Goal: Transaction & Acquisition: Purchase product/service

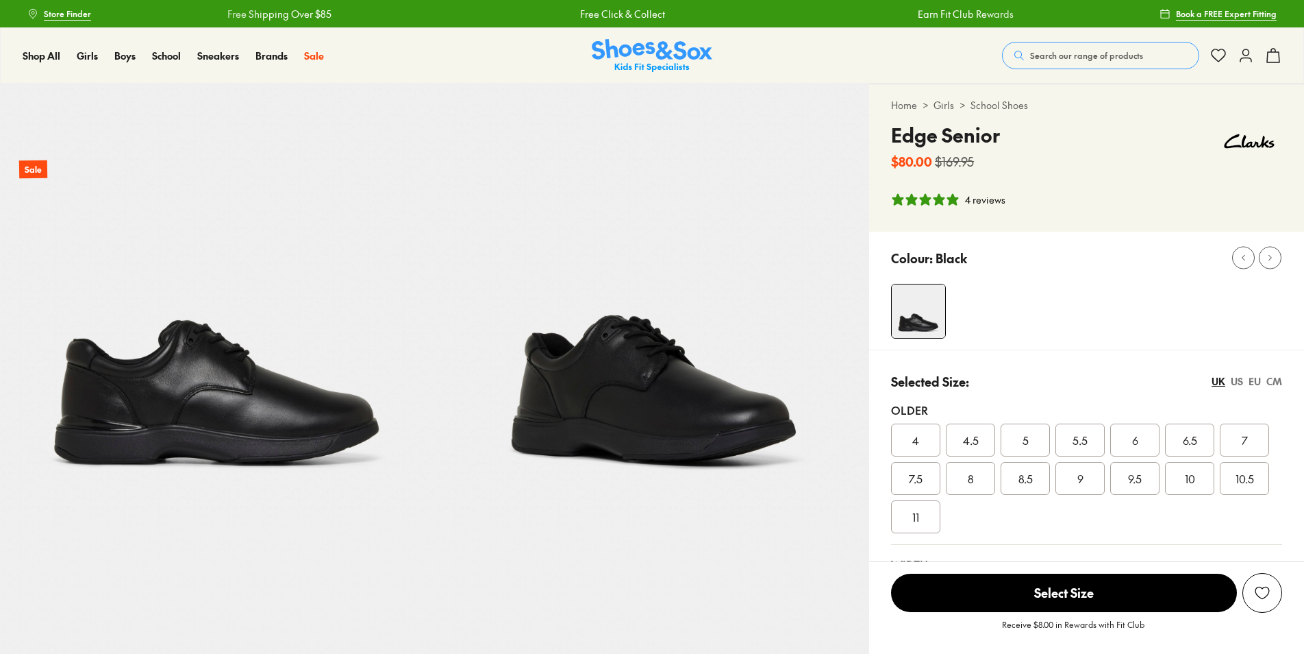
select select "*"
click at [675, 396] on img at bounding box center [652, 301] width 435 height 435
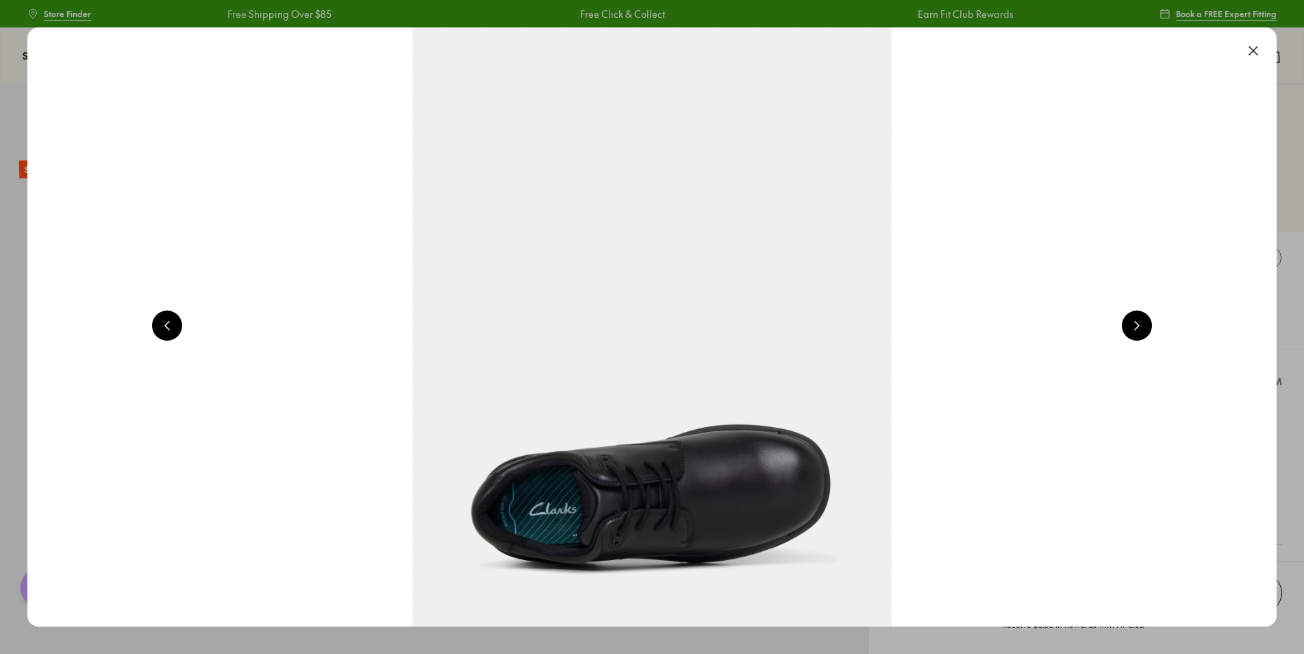
scroll to position [0, 2510]
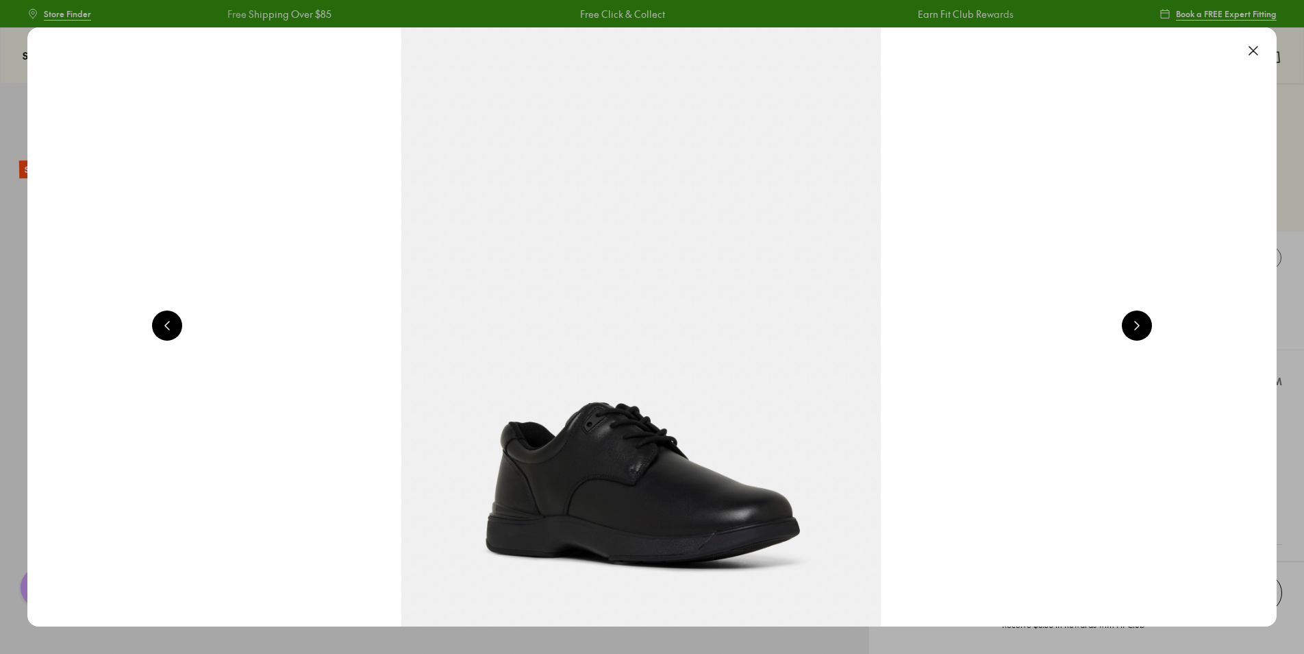
click at [1140, 319] on button at bounding box center [1137, 325] width 30 height 30
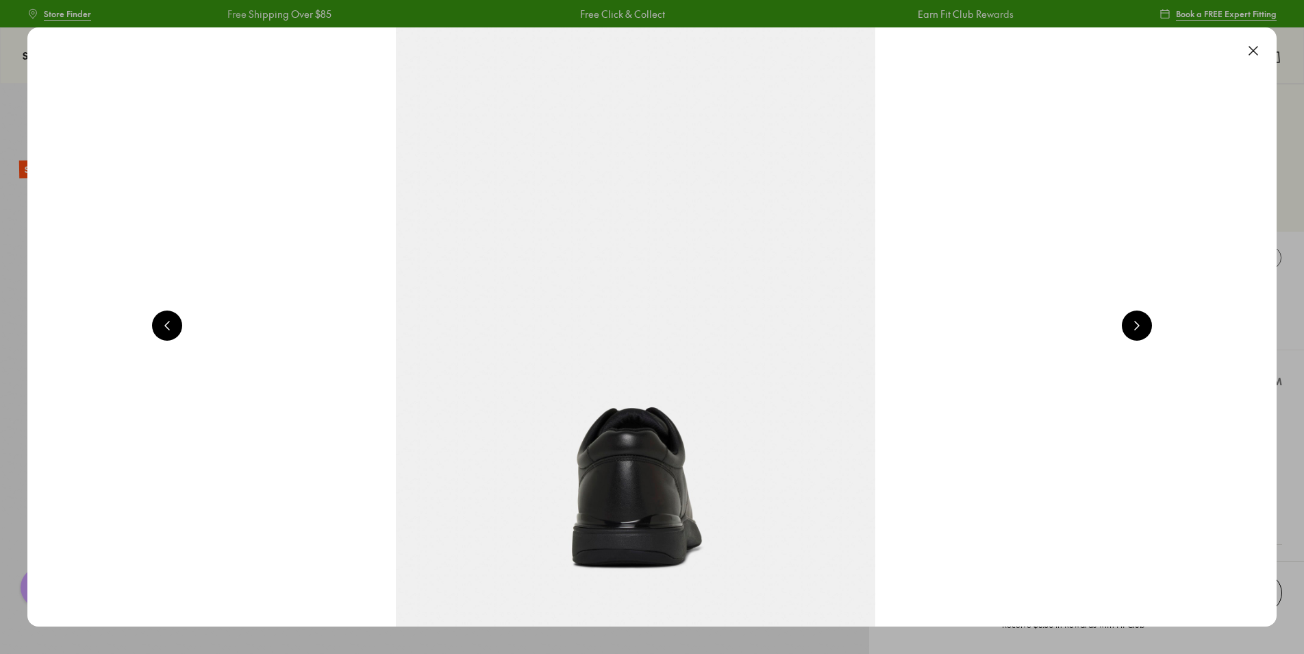
click at [1140, 319] on button at bounding box center [1137, 325] width 30 height 30
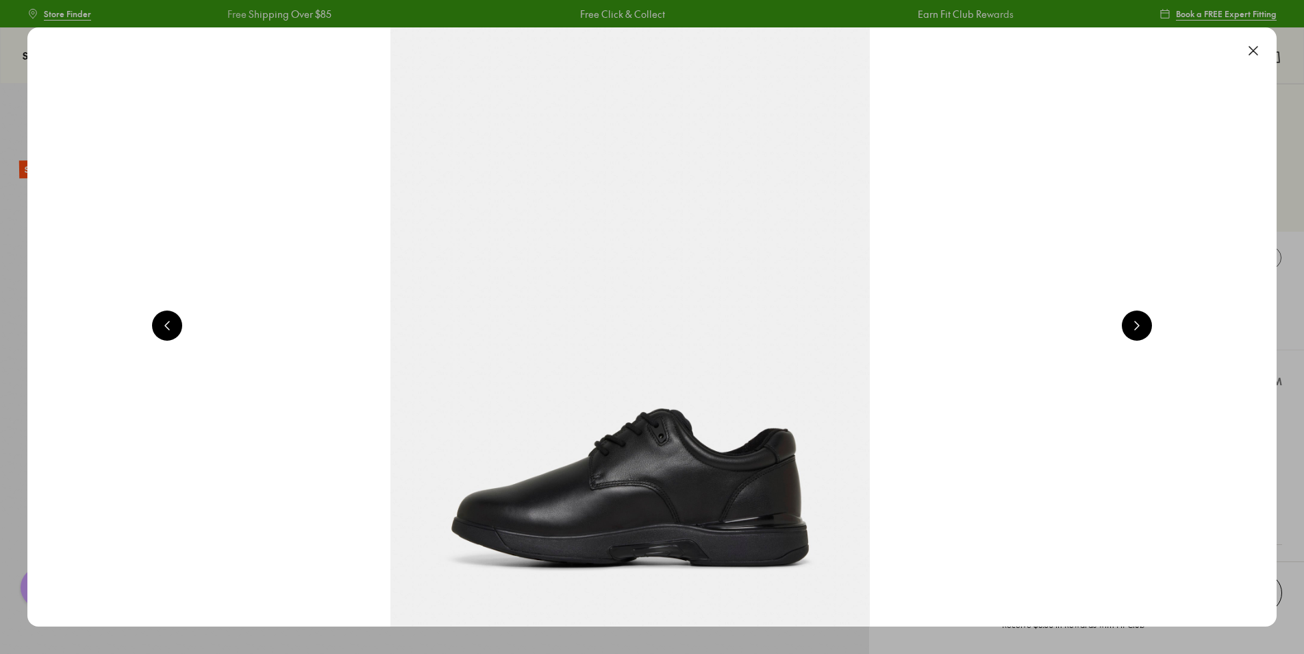
click at [1140, 319] on button at bounding box center [1137, 325] width 30 height 30
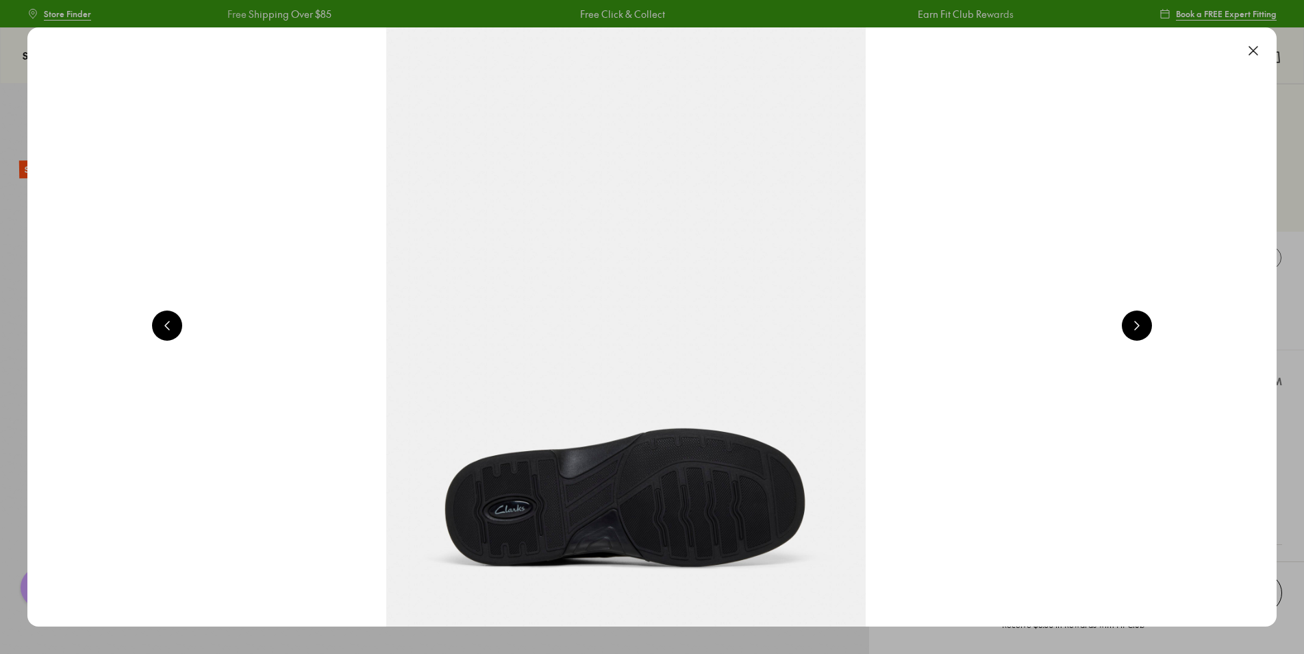
scroll to position [0, 6275]
click at [1140, 319] on button at bounding box center [1137, 325] width 30 height 30
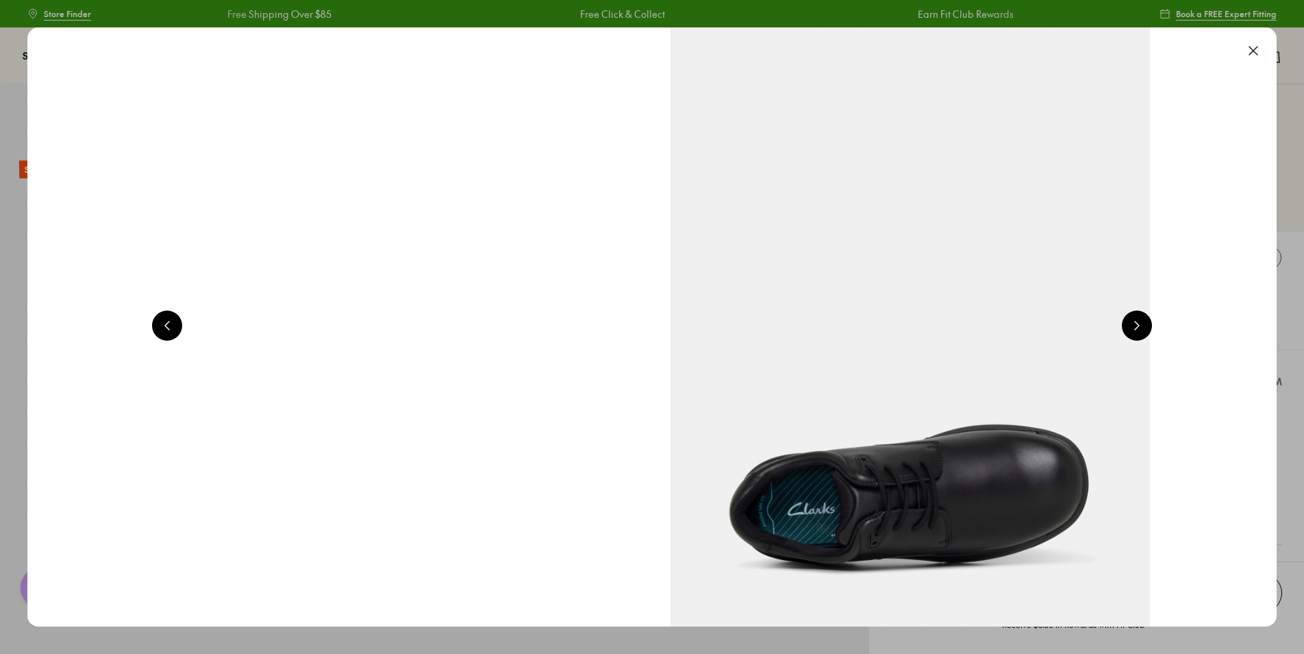
scroll to position [0, 7530]
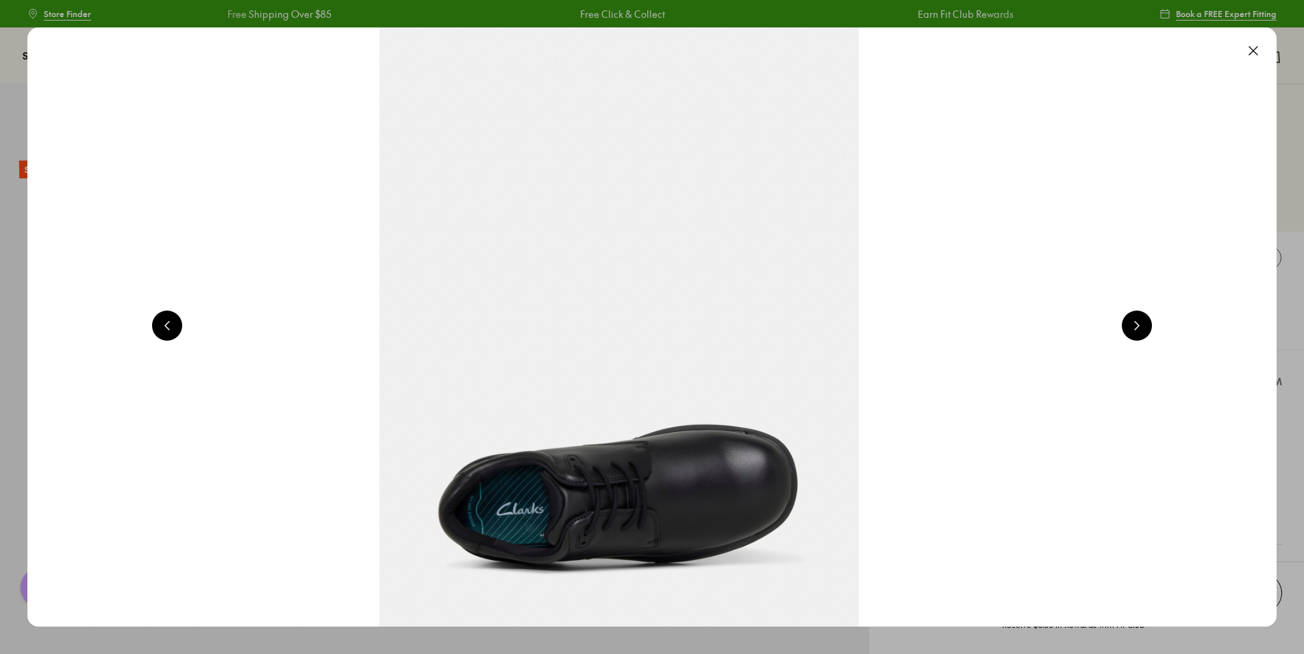
click at [1256, 52] on button at bounding box center [1254, 51] width 30 height 30
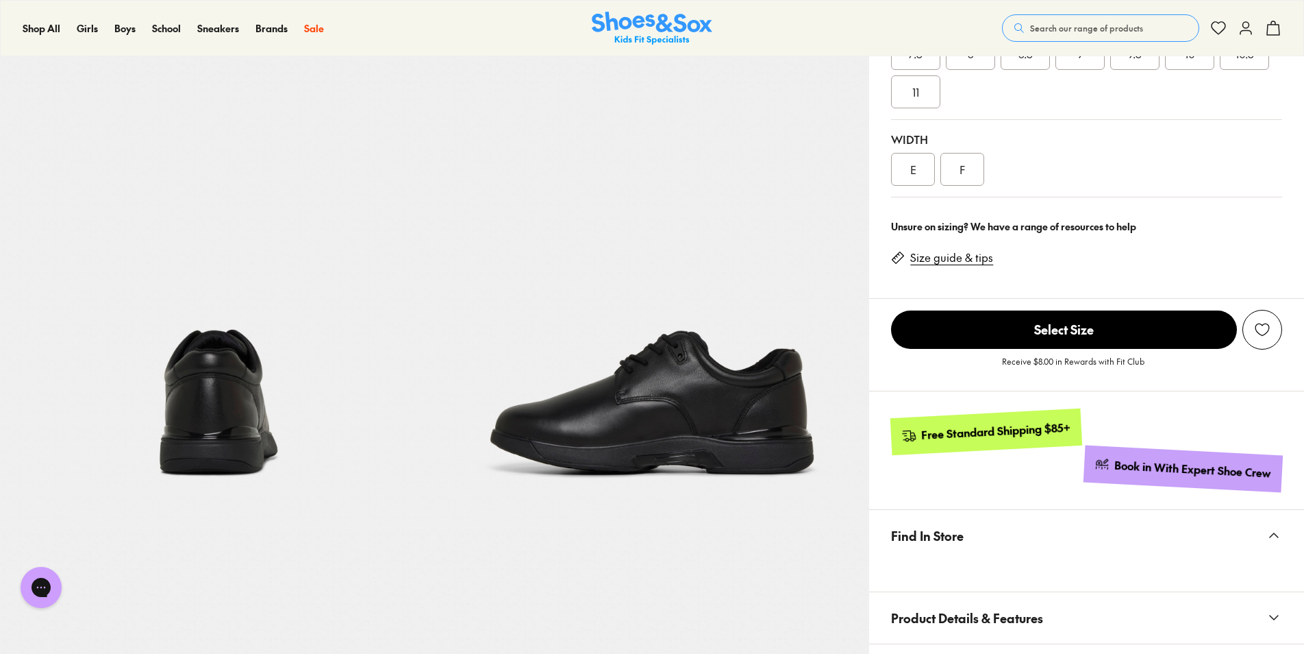
scroll to position [274, 0]
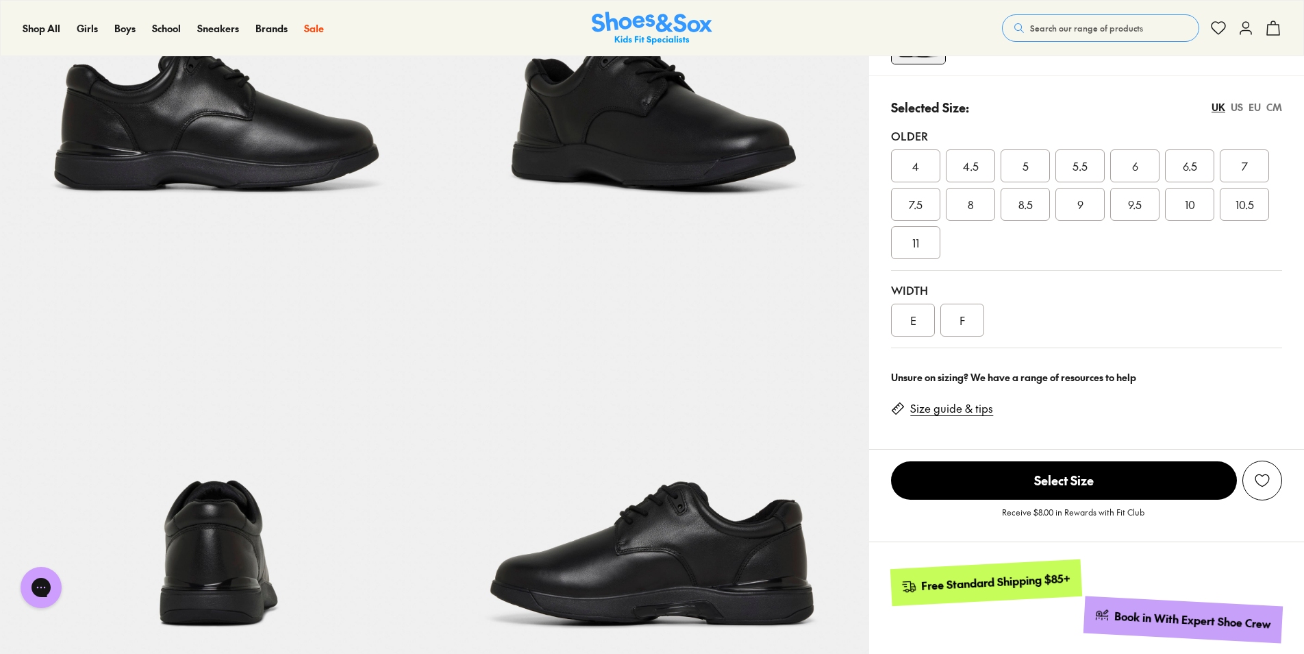
click at [927, 163] on div "4" at bounding box center [915, 165] width 49 height 33
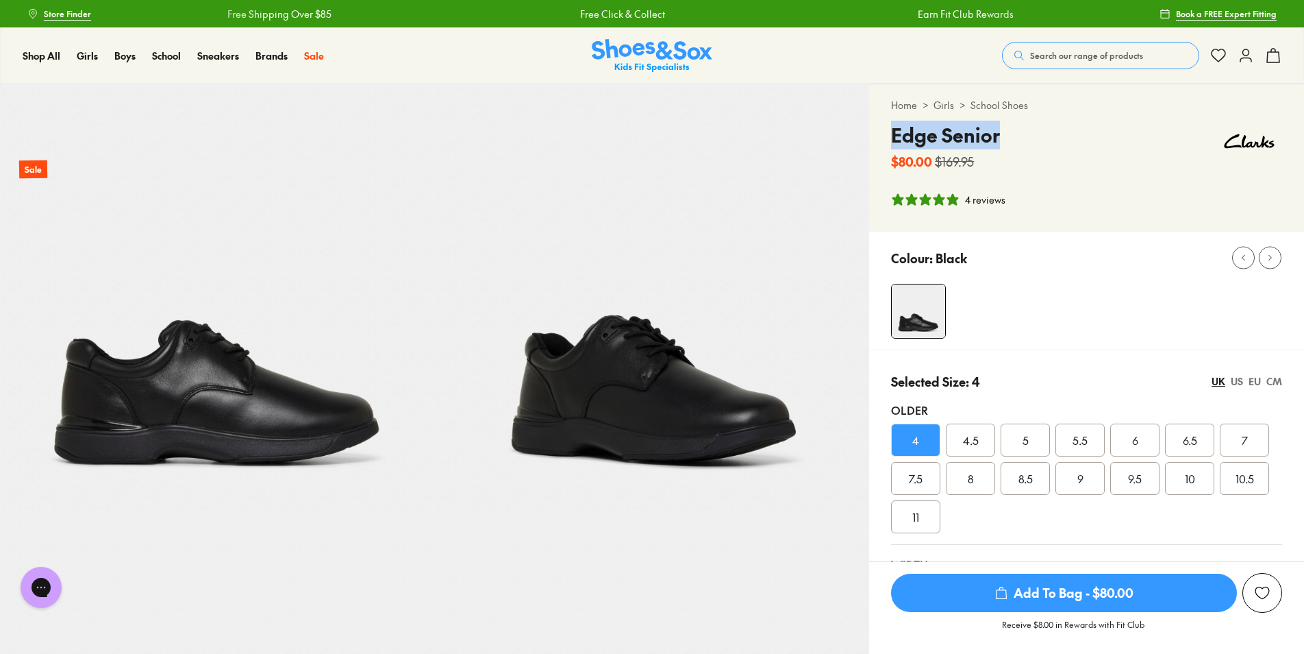
drag, startPoint x: 891, startPoint y: 133, endPoint x: 1001, endPoint y: 134, distance: 110.3
click at [1001, 134] on div "Home > Girls > School Shoes Edge Senior $80.00 $169.95 4 reviews" at bounding box center [1086, 157] width 435 height 147
drag, startPoint x: 1001, startPoint y: 134, endPoint x: 995, endPoint y: 137, distance: 7.1
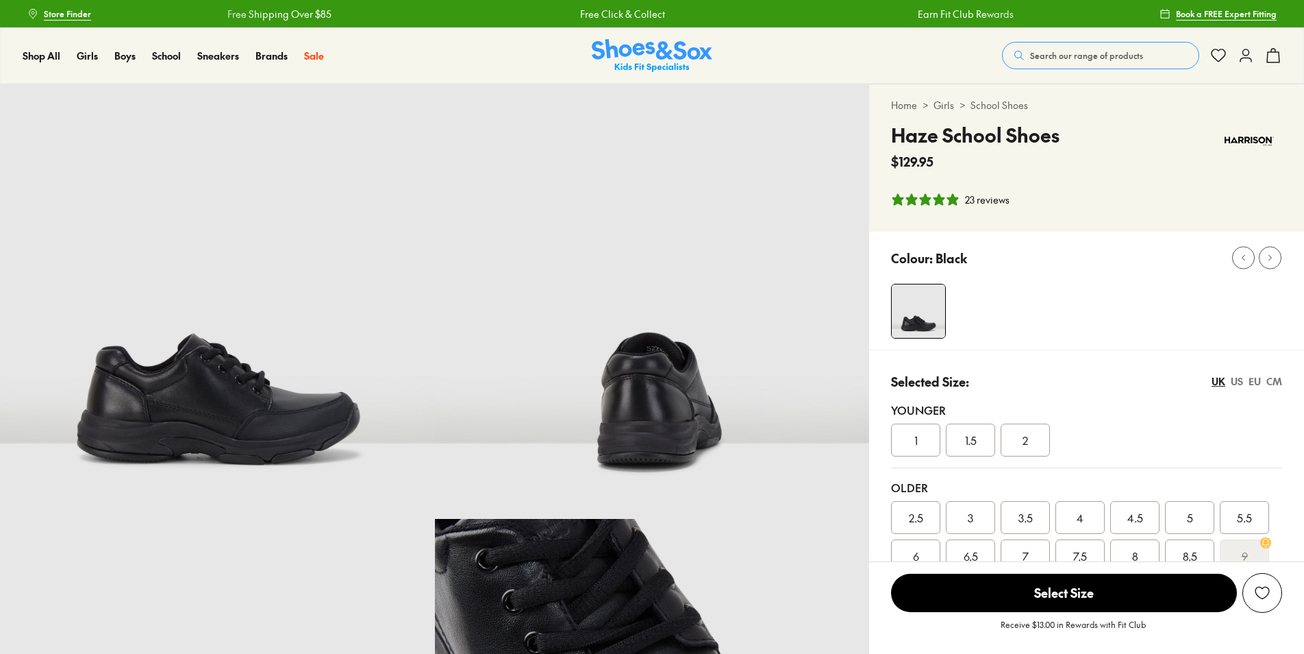
select select "*"
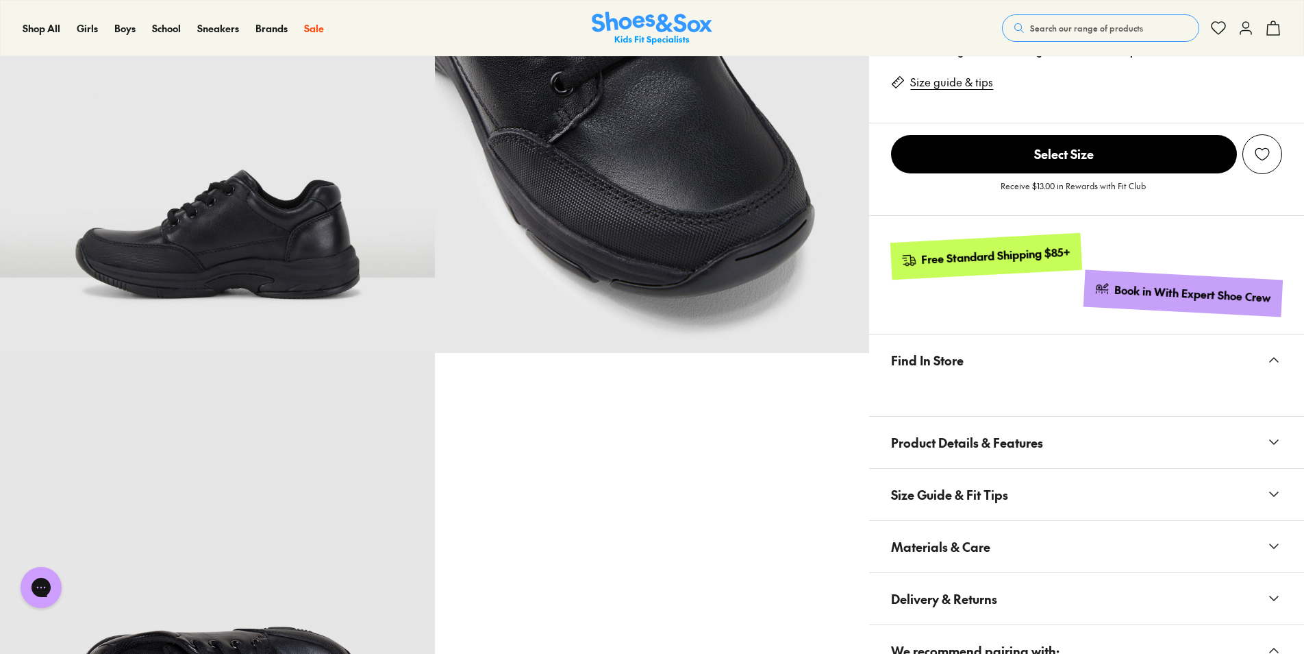
scroll to position [617, 0]
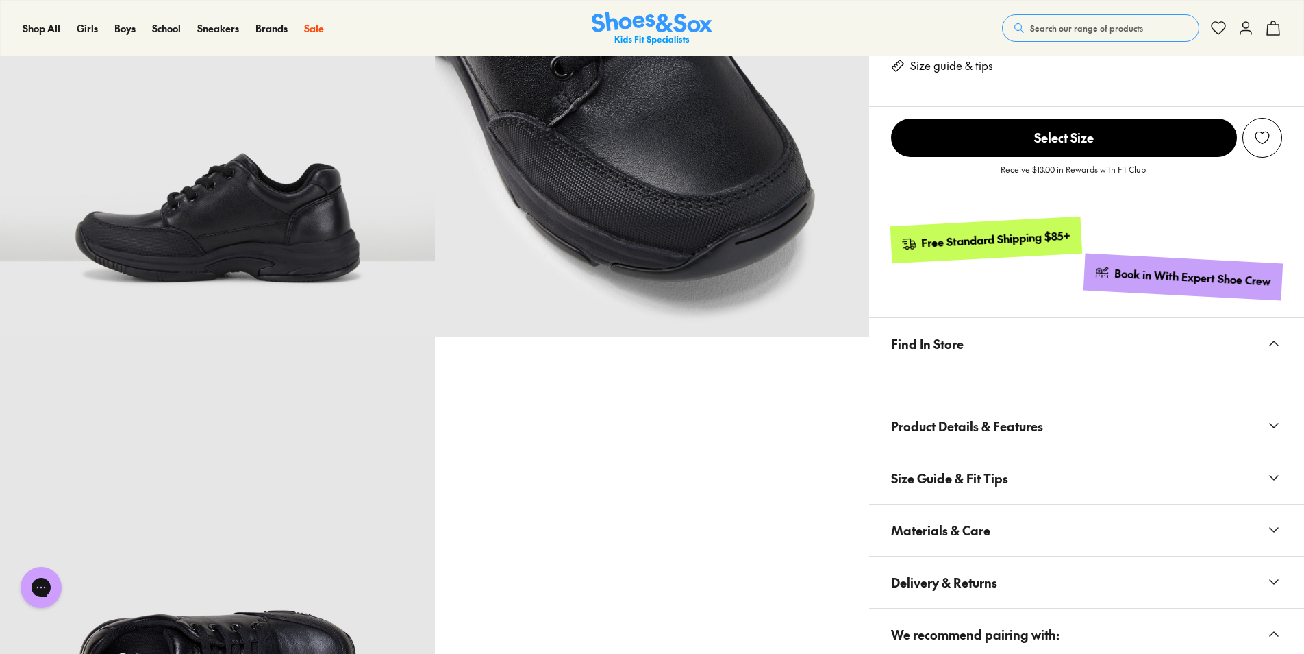
click at [918, 420] on span "Product Details & Features" at bounding box center [967, 426] width 152 height 40
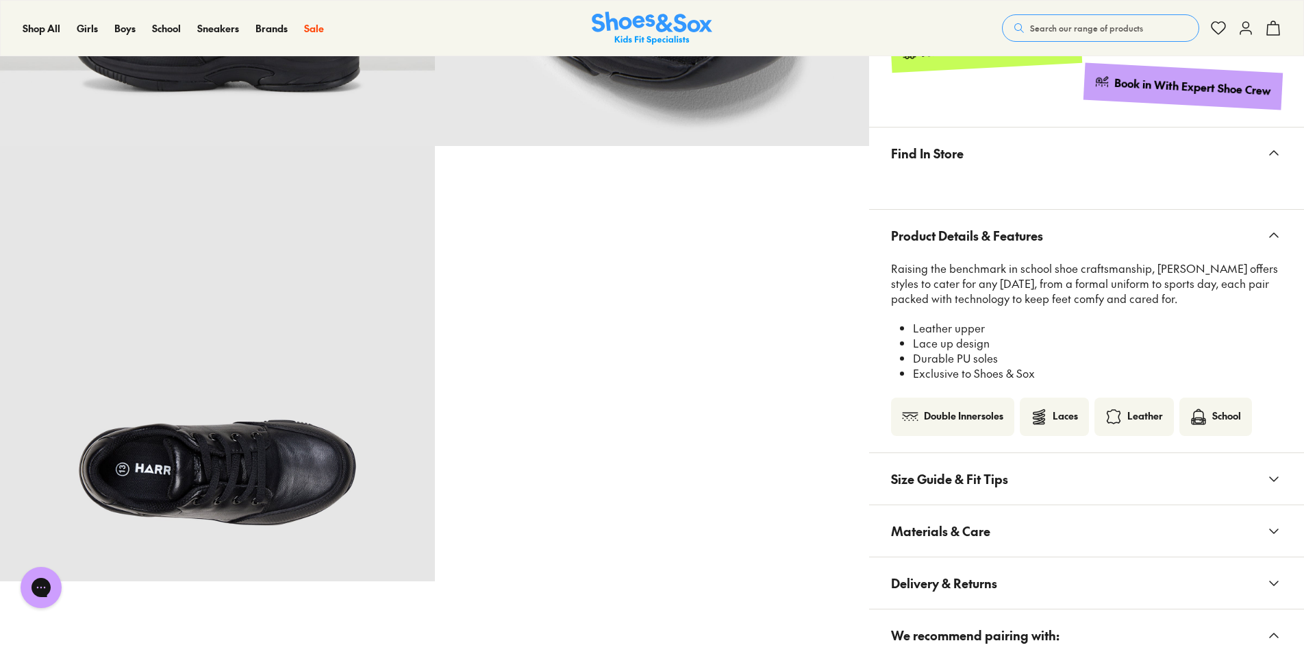
scroll to position [891, 0]
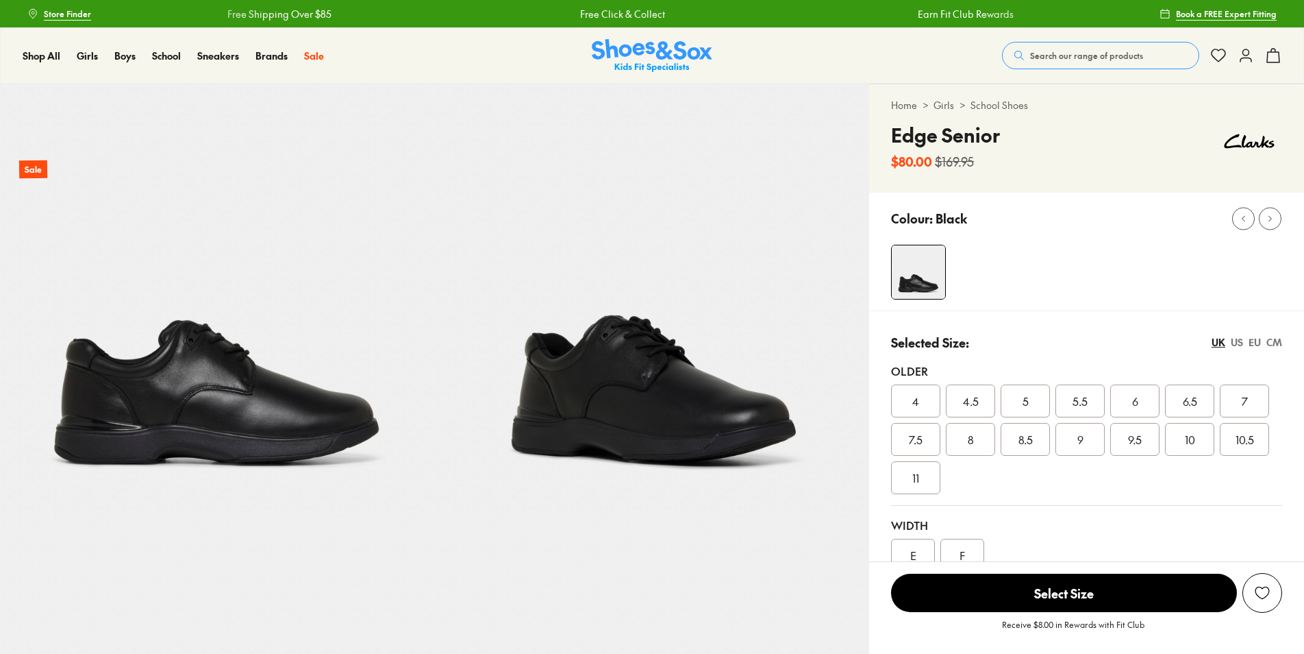
select select "*"
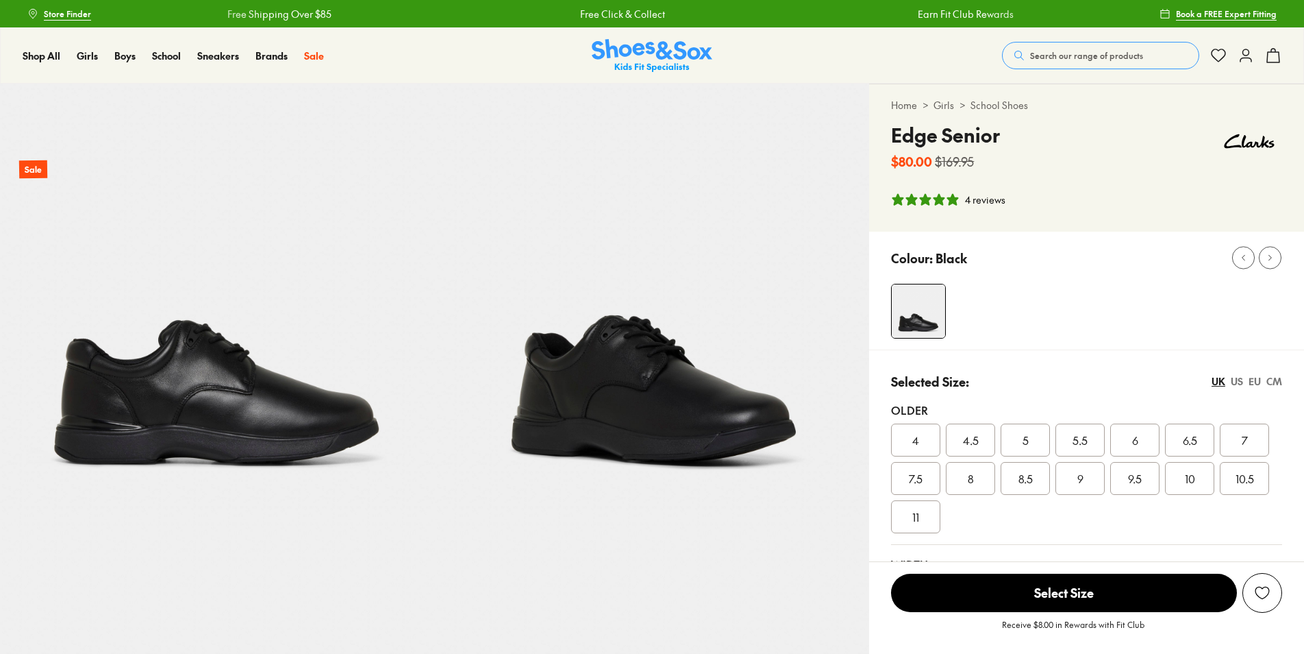
click at [907, 438] on div "4" at bounding box center [915, 439] width 49 height 33
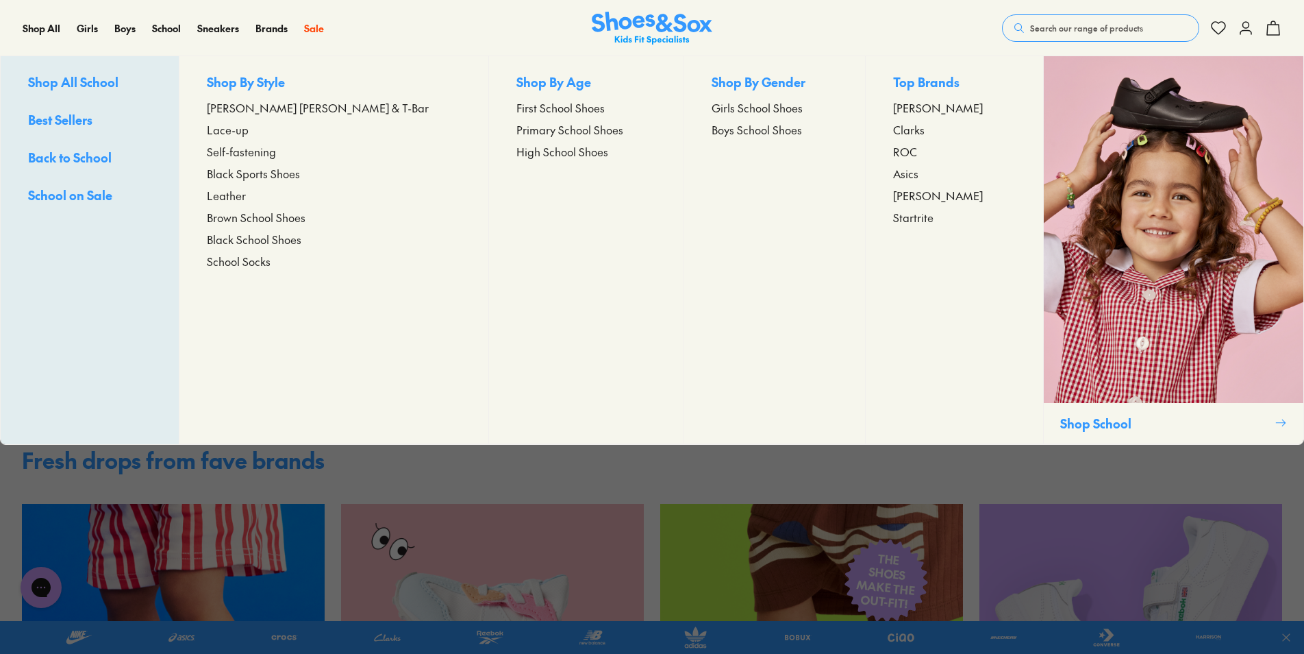
click at [249, 127] on span "Lace-up" at bounding box center [228, 129] width 42 height 16
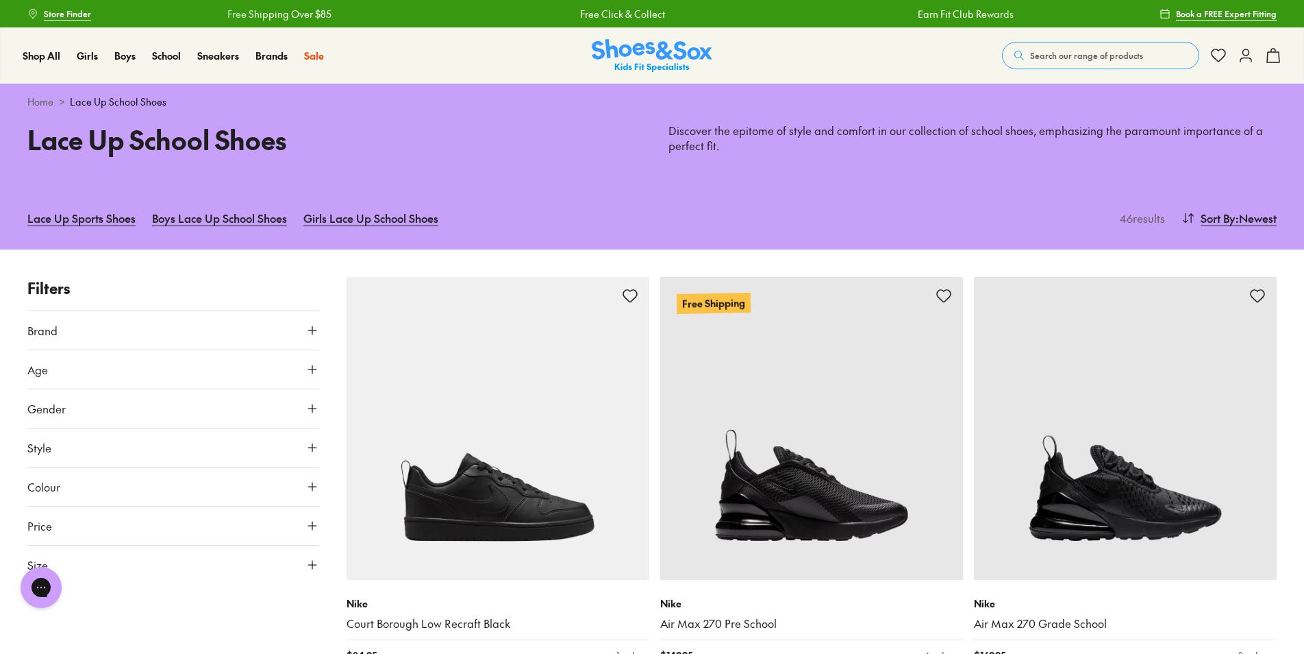
click at [310, 441] on icon at bounding box center [313, 448] width 14 height 14
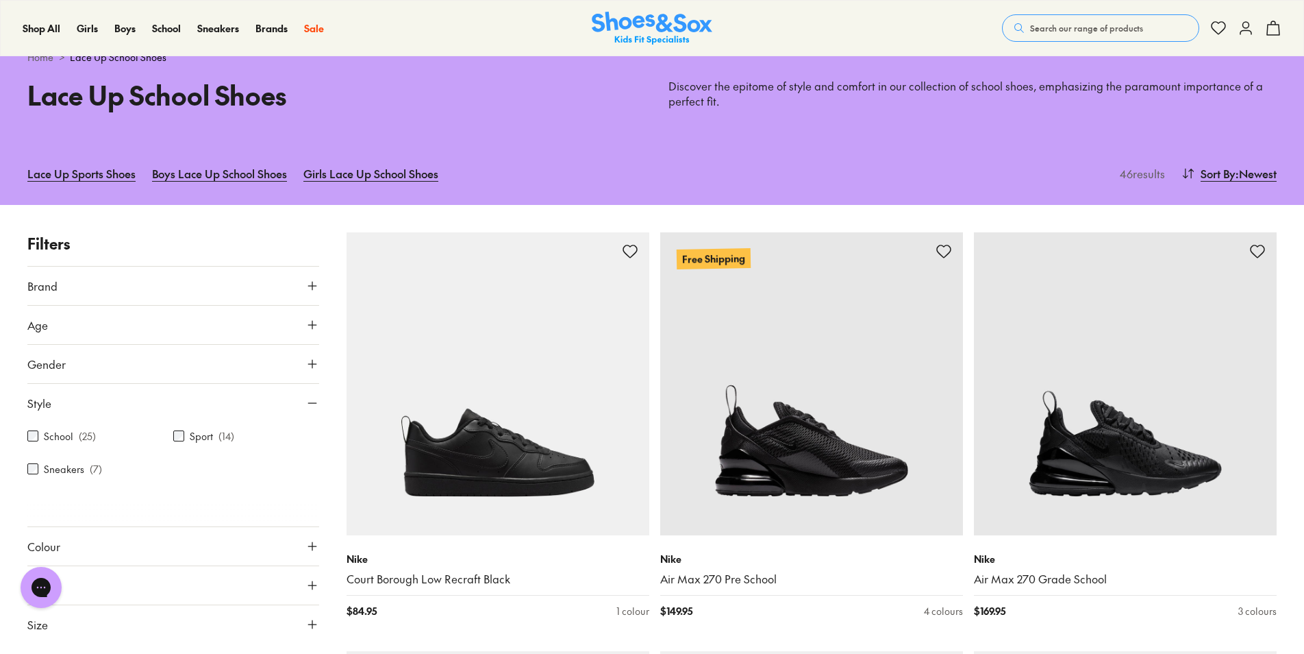
scroll to position [69, 0]
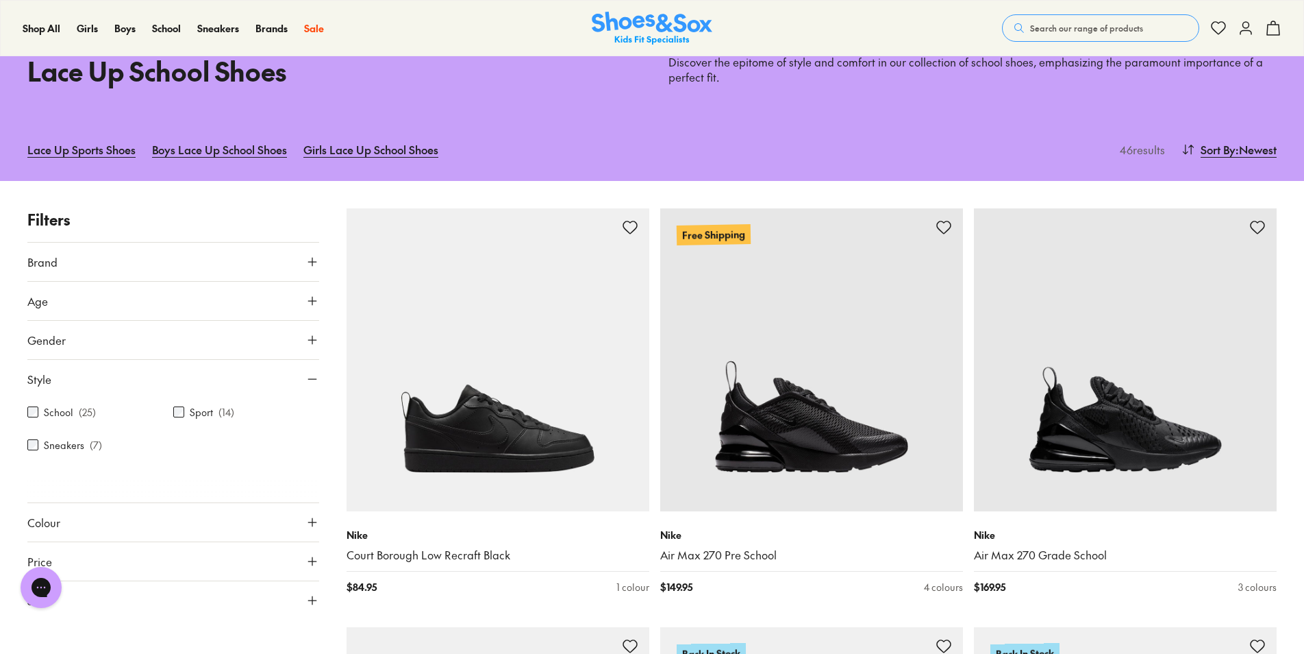
click at [49, 414] on label "School" at bounding box center [58, 412] width 29 height 14
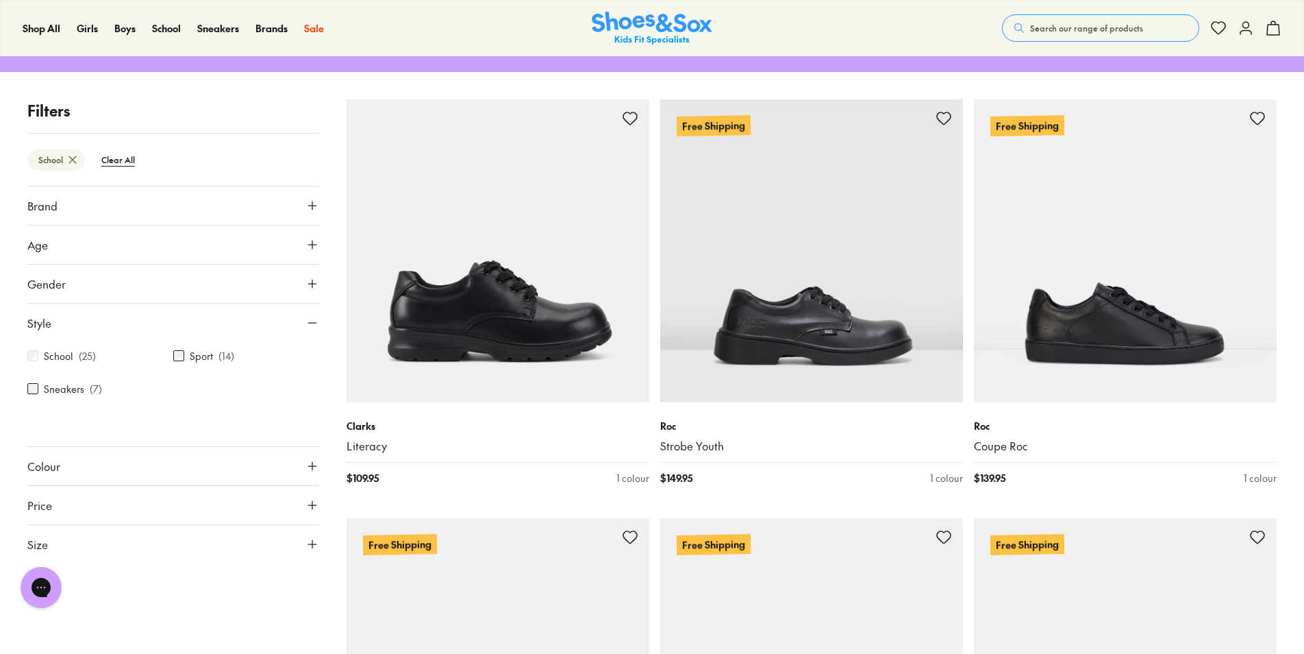
scroll to position [480, 0]
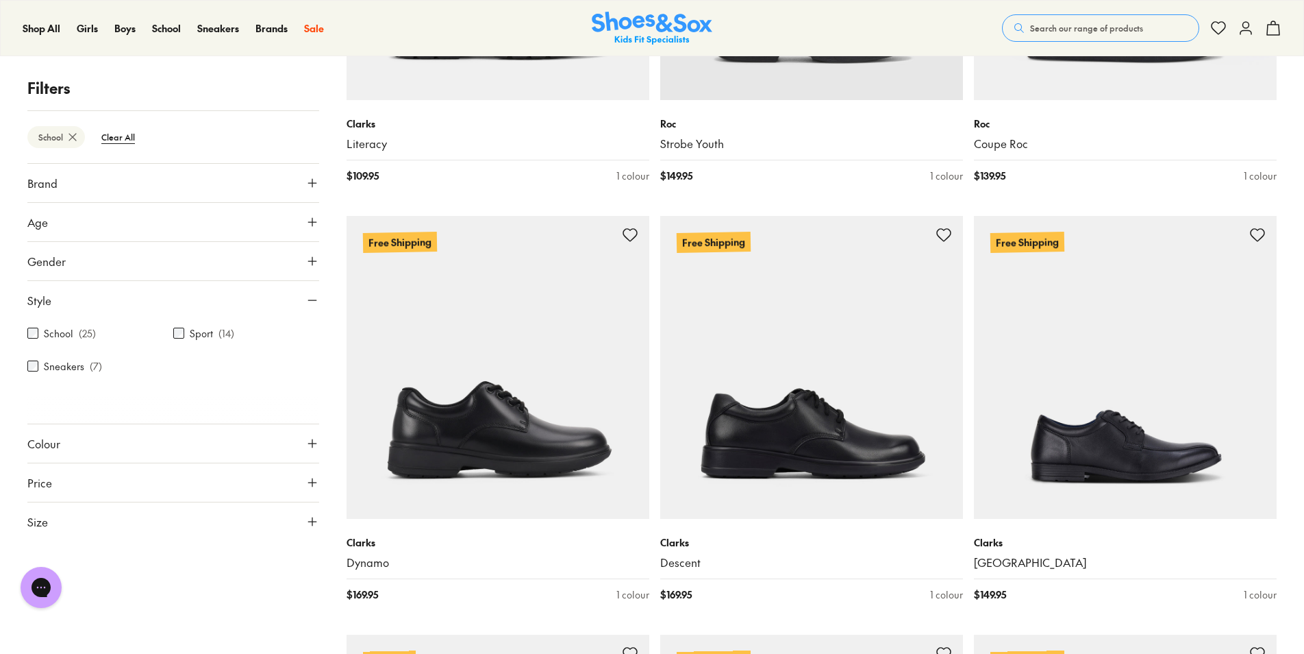
click at [63, 447] on button "Colour" at bounding box center [173, 443] width 292 height 38
click at [34, 468] on div "Black ( 21 )" at bounding box center [100, 476] width 146 height 16
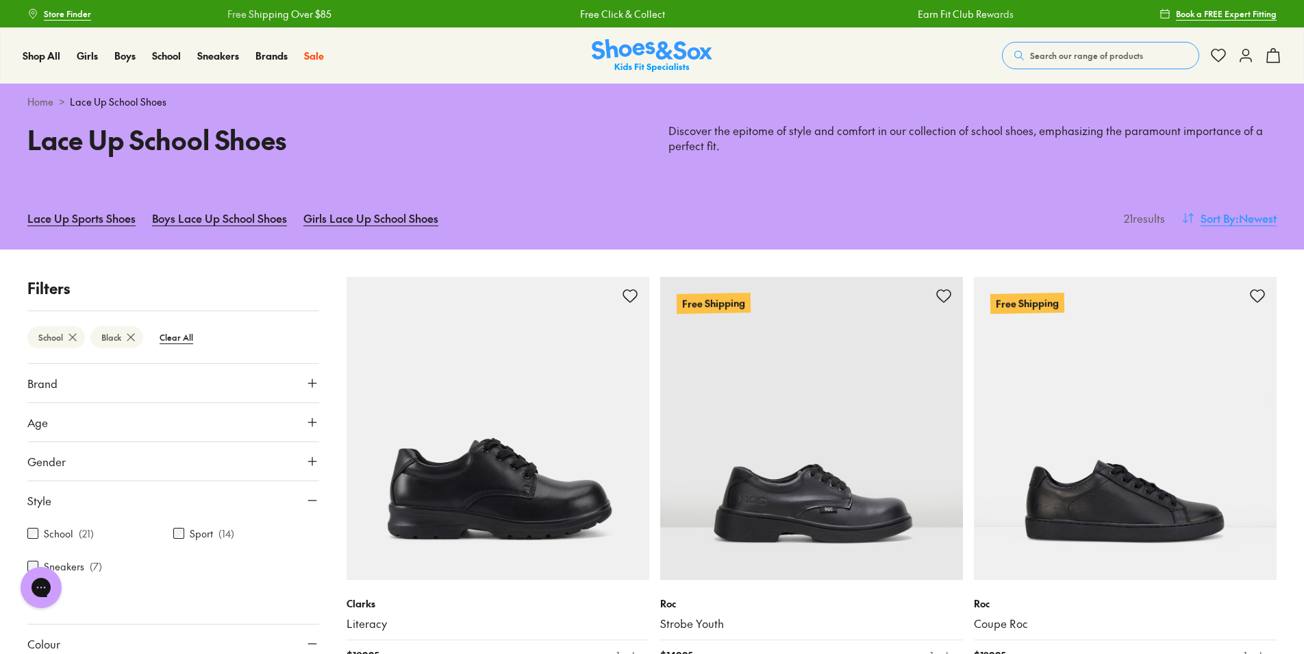
click at [1237, 217] on span ": Newest" at bounding box center [1256, 218] width 41 height 16
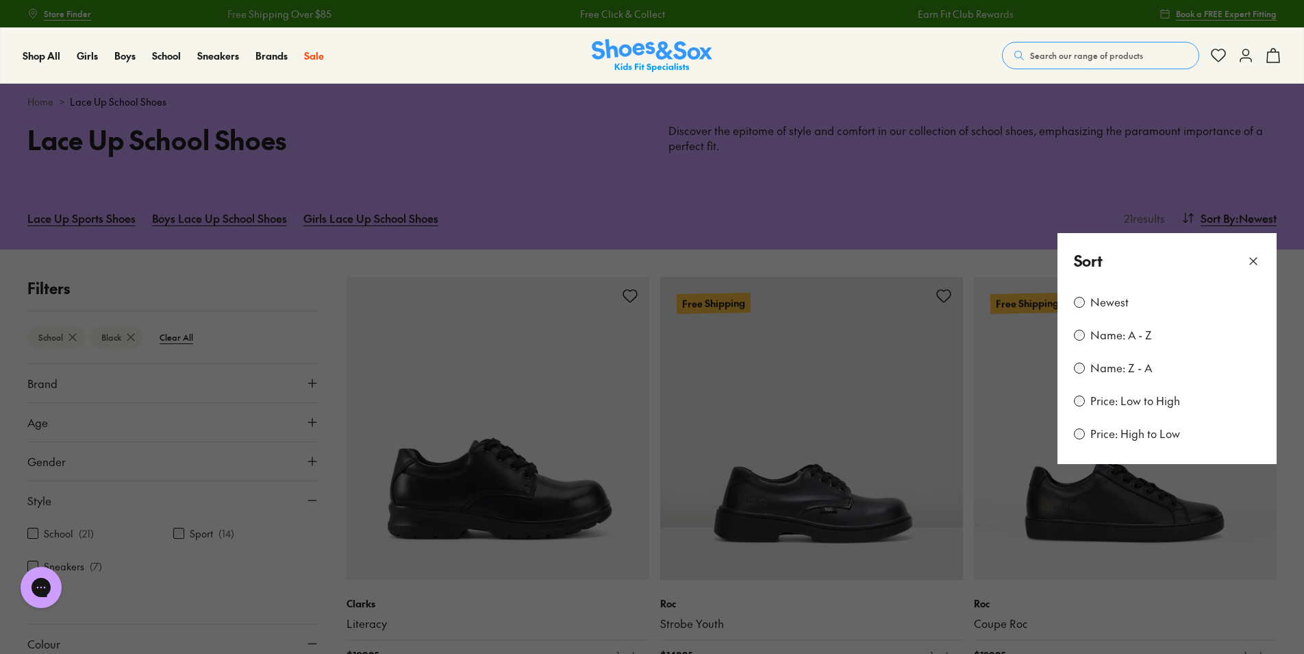
click at [978, 186] on button at bounding box center [652, 327] width 1304 height 654
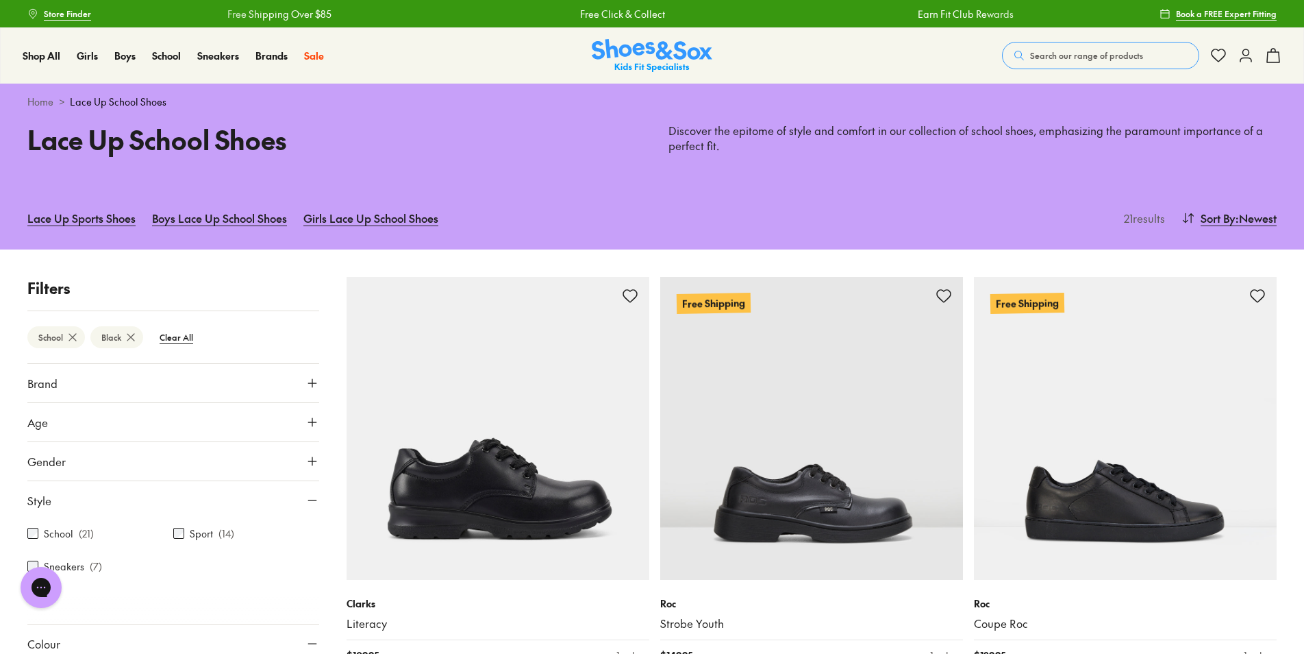
click at [58, 467] on span "Gender" at bounding box center [46, 461] width 38 height 16
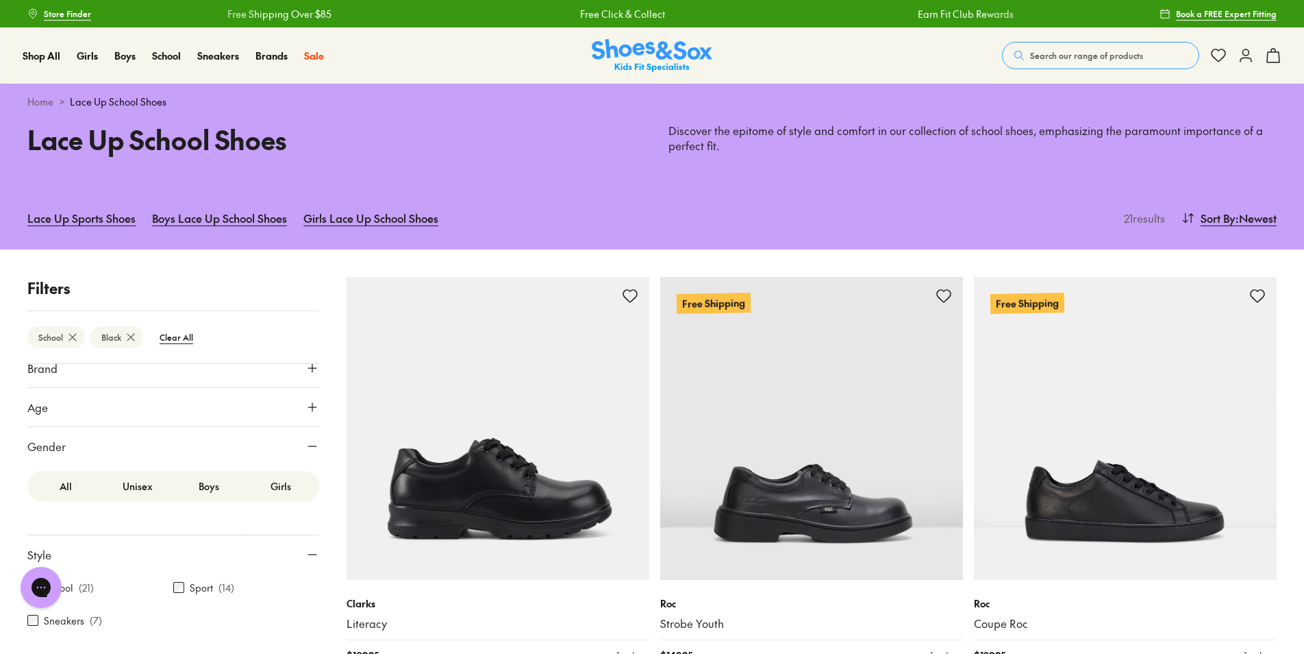
scroll to position [27, 0]
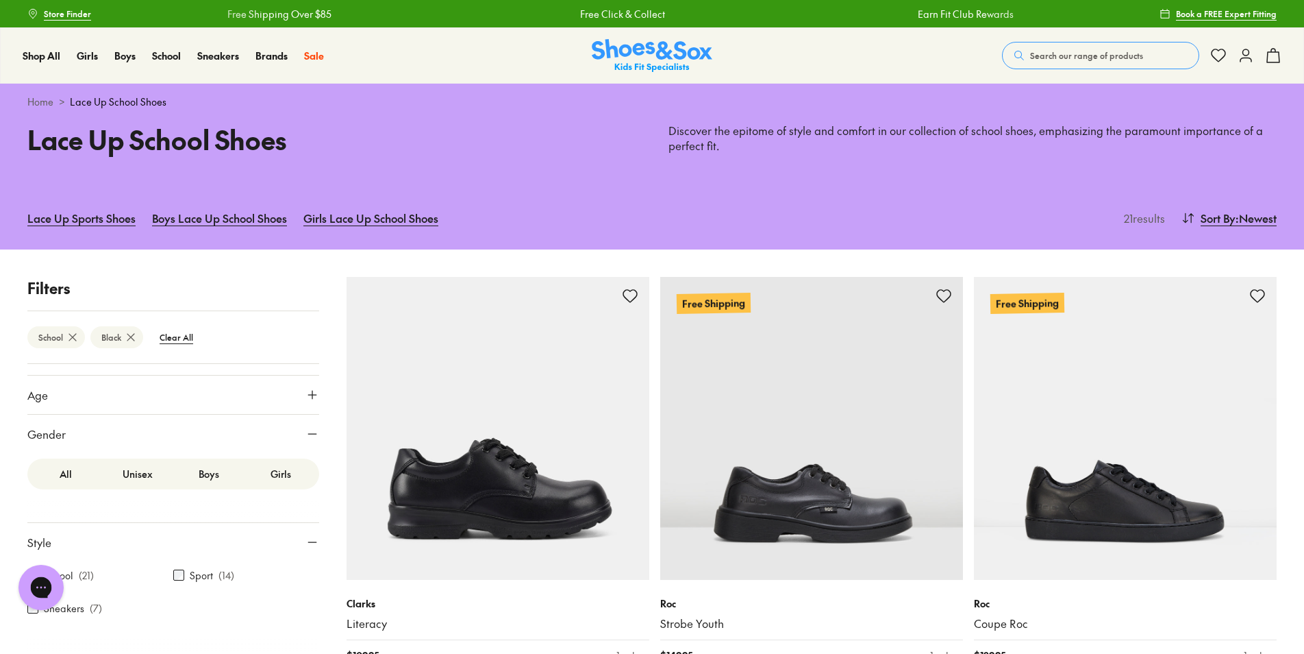
click at [71, 578] on label "School" at bounding box center [58, 575] width 29 height 14
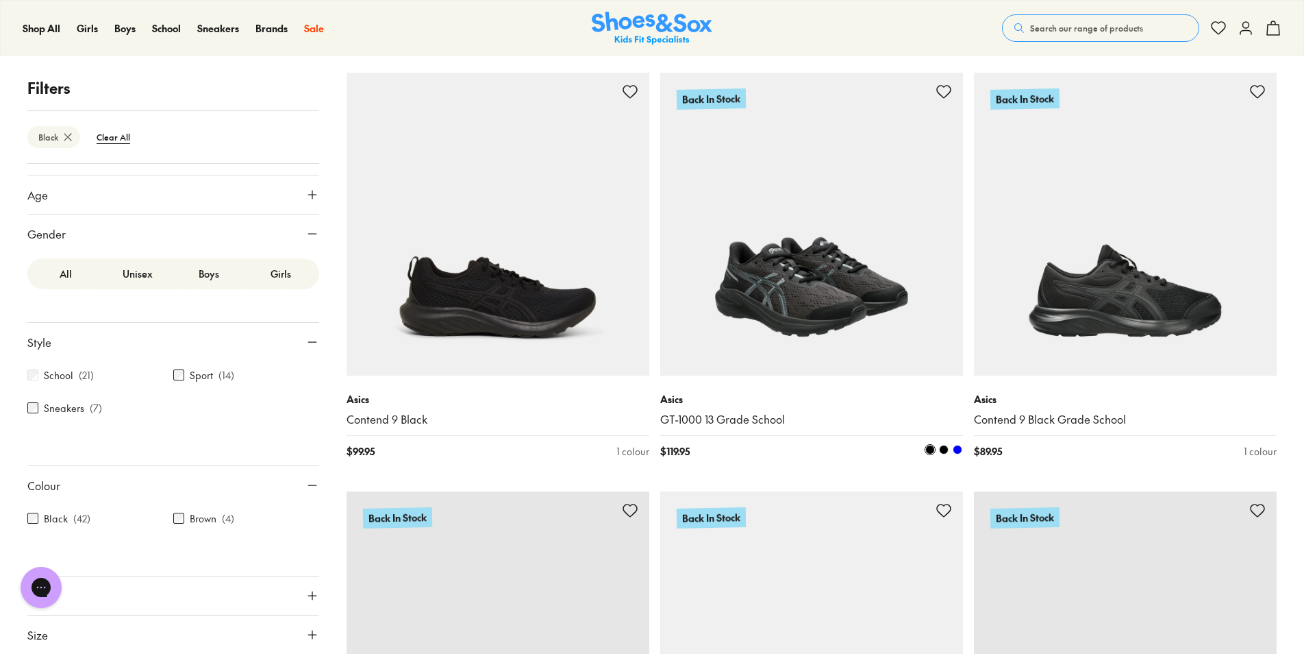
scroll to position [617, 0]
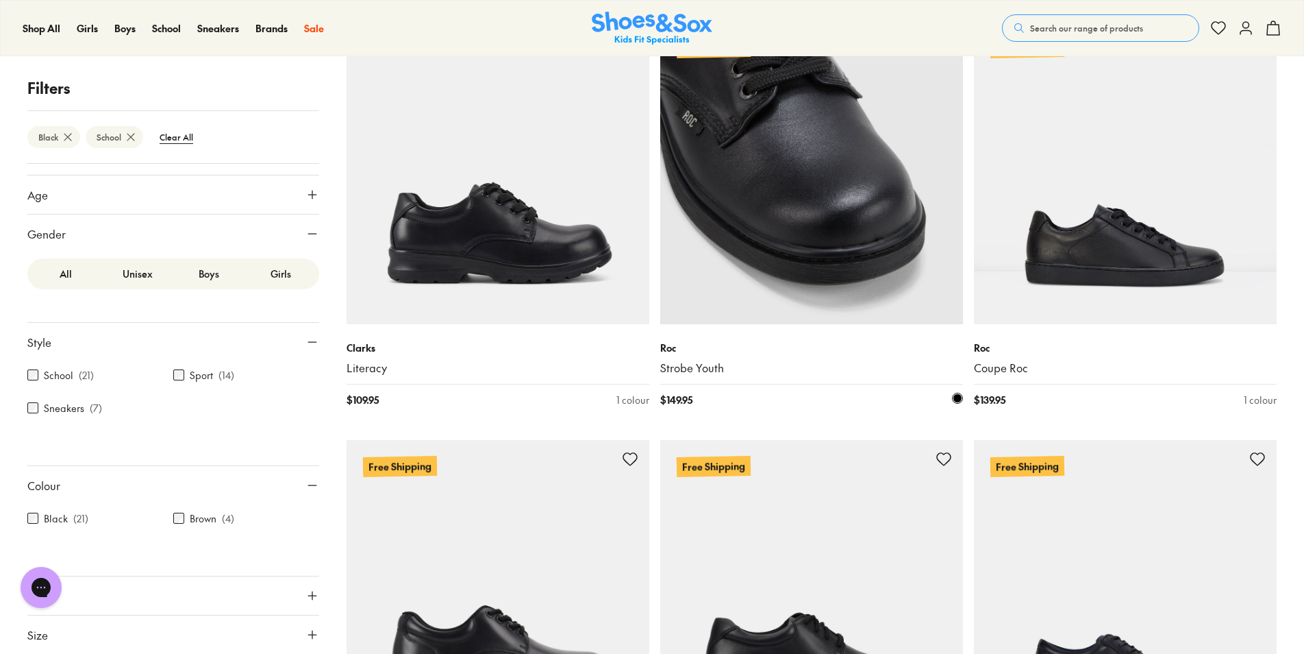
scroll to position [274, 0]
